Goal: Information Seeking & Learning: Check status

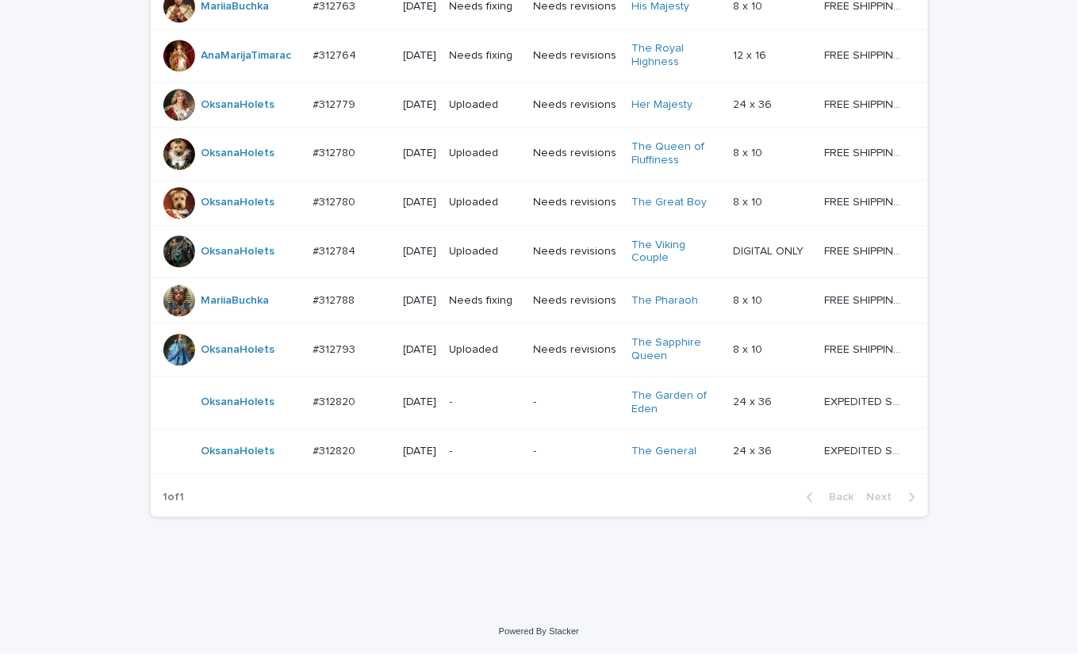
scroll to position [1140, 0]
